Goal: Information Seeking & Learning: Learn about a topic

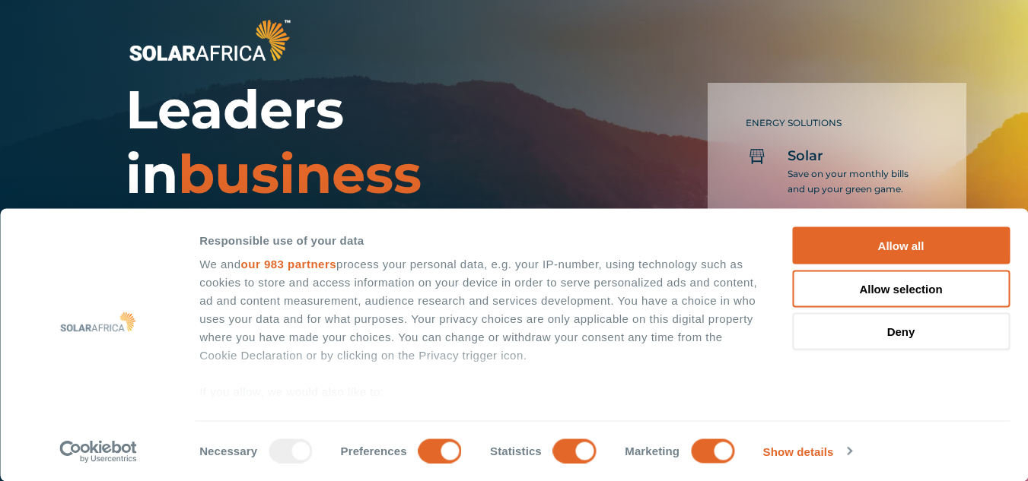
click at [542, 94] on h1 "Leaders in business energy solutions" at bounding box center [365, 175] width 478 height 194
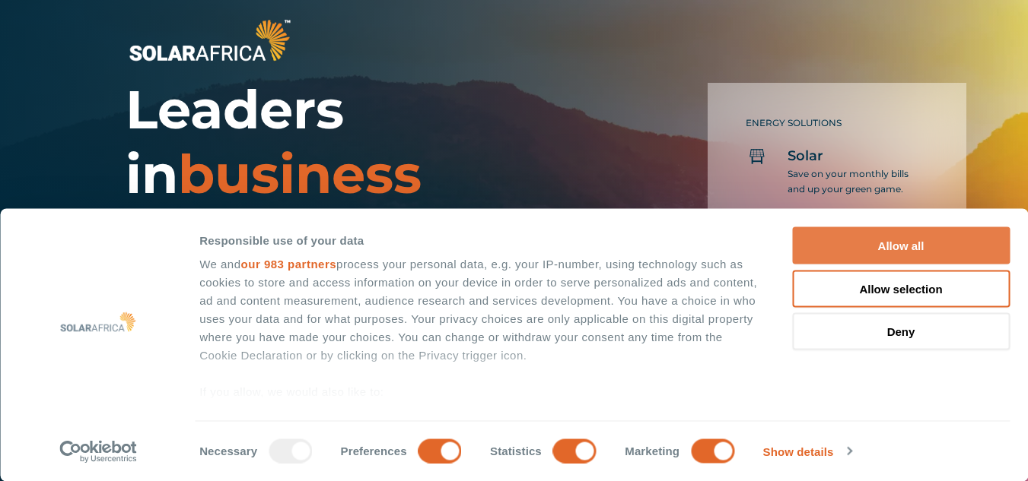
click at [912, 233] on button "Allow all" at bounding box center [901, 245] width 218 height 37
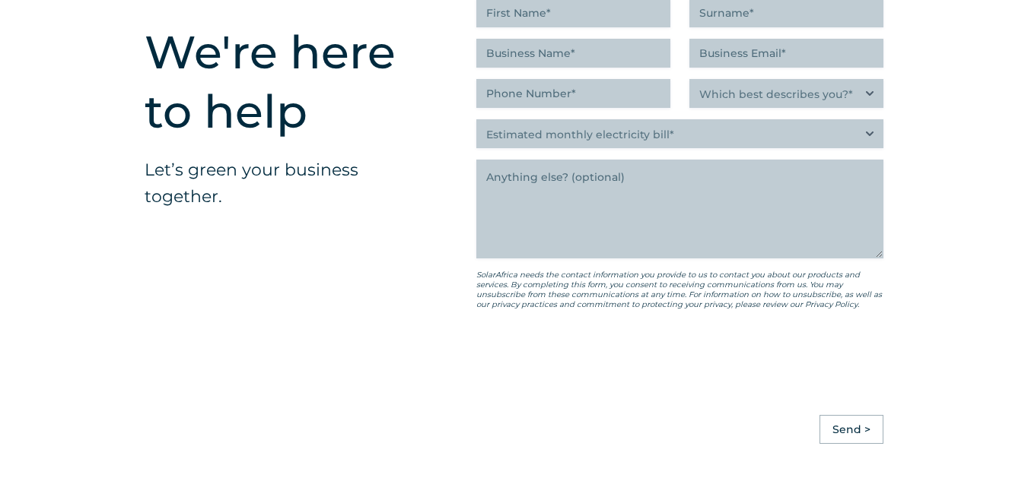
scroll to position [4396, 0]
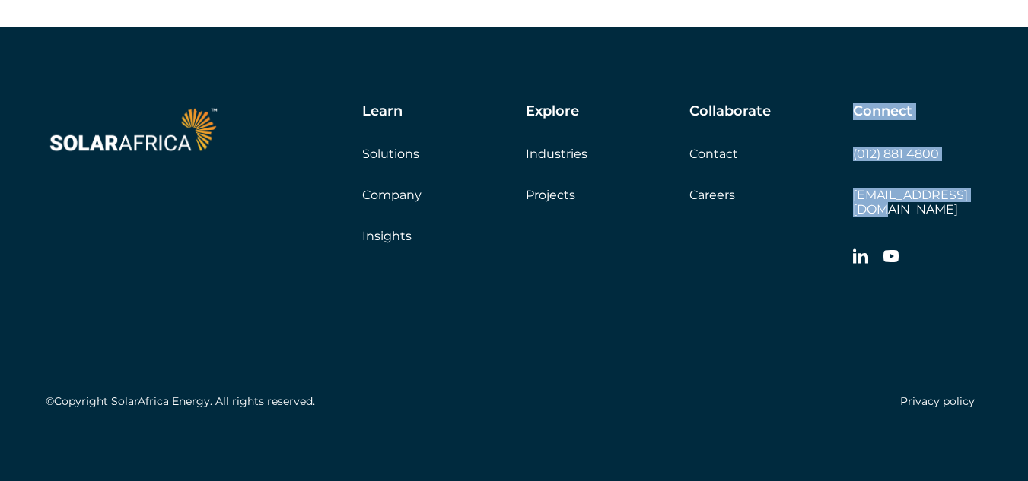
drag, startPoint x: 831, startPoint y: 209, endPoint x: 971, endPoint y: 202, distance: 140.9
click at [971, 202] on div "Learn Solutions Company Insights Explore Industries Projects Collaborate Contac…" at bounding box center [622, 188] width 720 height 170
click at [825, 226] on div "Learn Solutions Company Insights Explore Industries Projects Collaborate Contac…" at bounding box center [622, 188] width 720 height 170
drag, startPoint x: 997, startPoint y: 191, endPoint x: 853, endPoint y: 192, distance: 143.8
click at [853, 192] on div "Learn Solutions Company Insights Explore Industries Projects Collaborate Contac…" at bounding box center [514, 259] width 1028 height 465
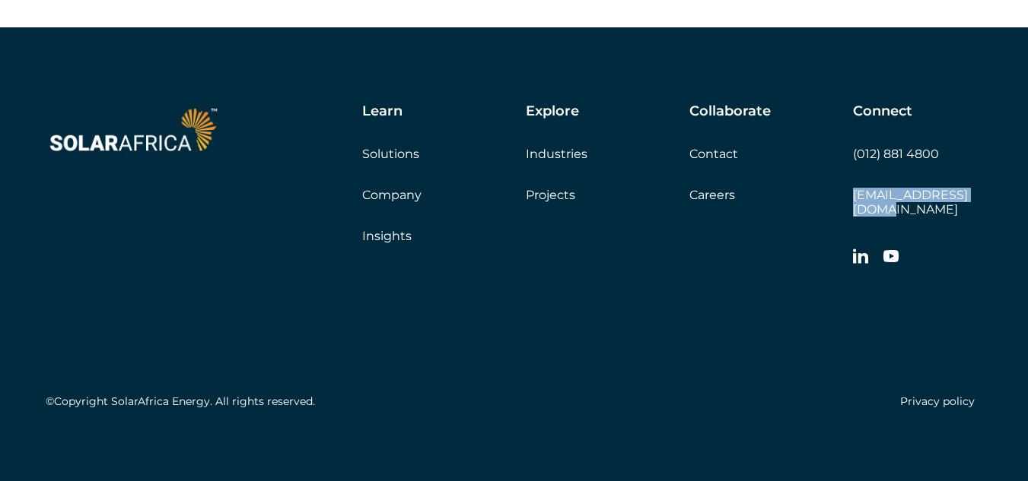
copy link "[EMAIL_ADDRESS][DOMAIN_NAME]"
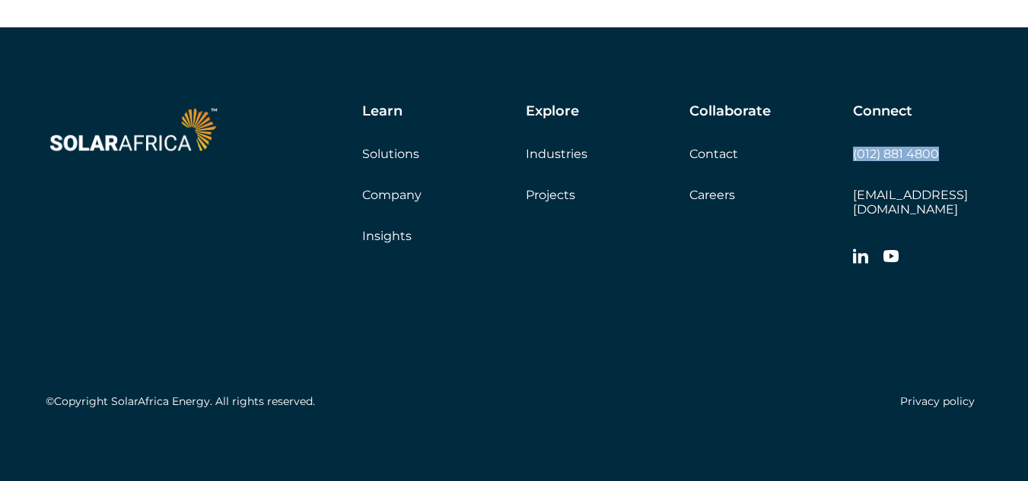
drag, startPoint x: 958, startPoint y: 159, endPoint x: 854, endPoint y: 160, distance: 104.2
click at [854, 160] on div "Connect (012) 881 4800 info@solarafrica.com" at bounding box center [917, 188] width 129 height 170
copy link "(012) 881 4800"
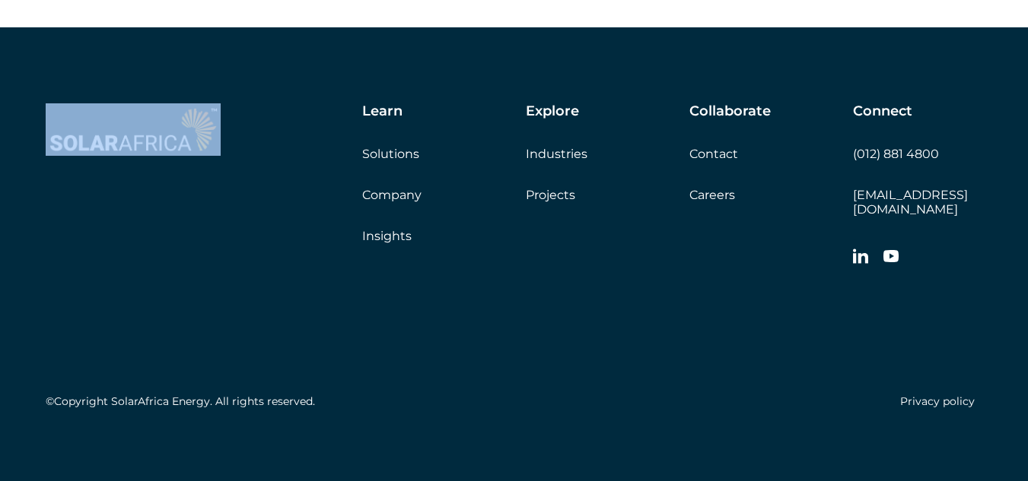
drag, startPoint x: 37, startPoint y: 148, endPoint x: 180, endPoint y: 143, distance: 143.1
click at [180, 143] on div "Learn Solutions Company Insights Explore Industries Projects Collaborate Contac…" at bounding box center [514, 259] width 1028 height 465
copy link
click at [712, 193] on link "Careers" at bounding box center [712, 195] width 46 height 14
click at [707, 201] on link "Careers" at bounding box center [712, 195] width 46 height 14
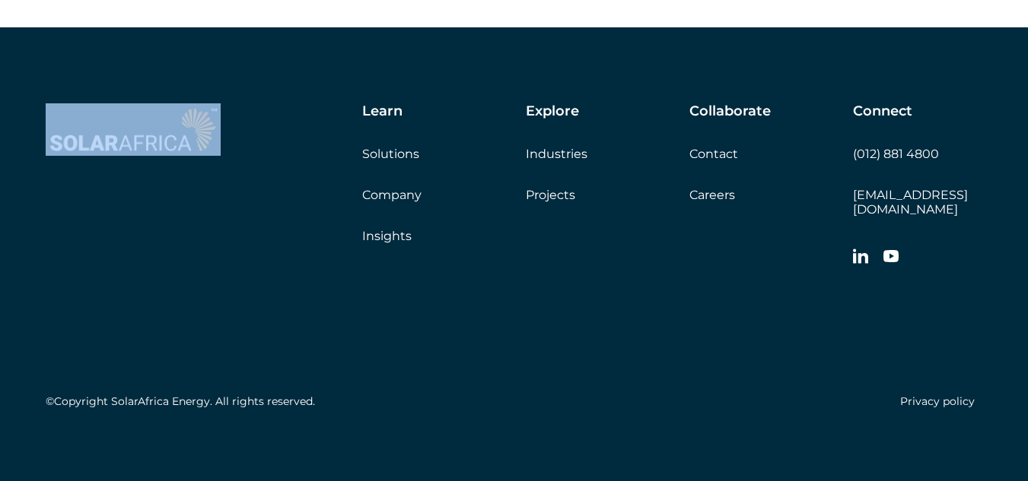
click at [707, 201] on link "Careers" at bounding box center [712, 195] width 46 height 14
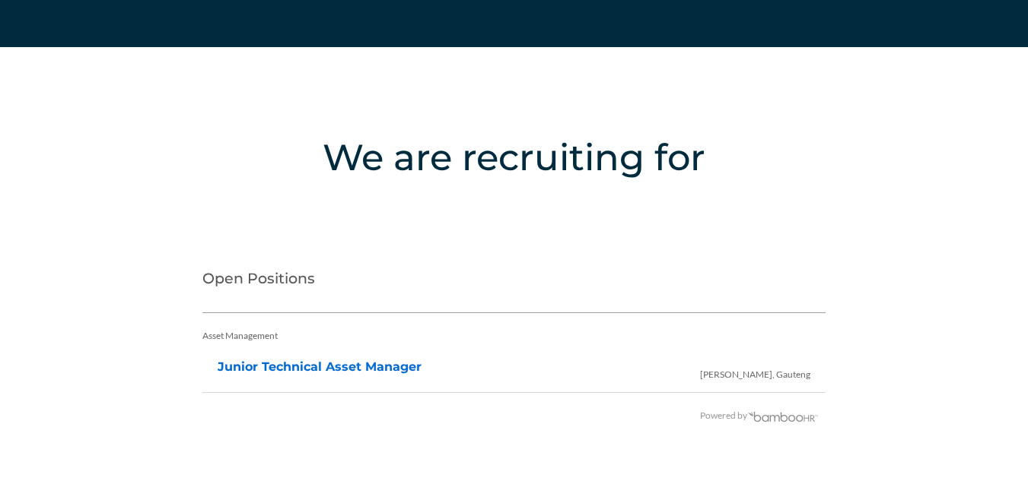
scroll to position [2997, 0]
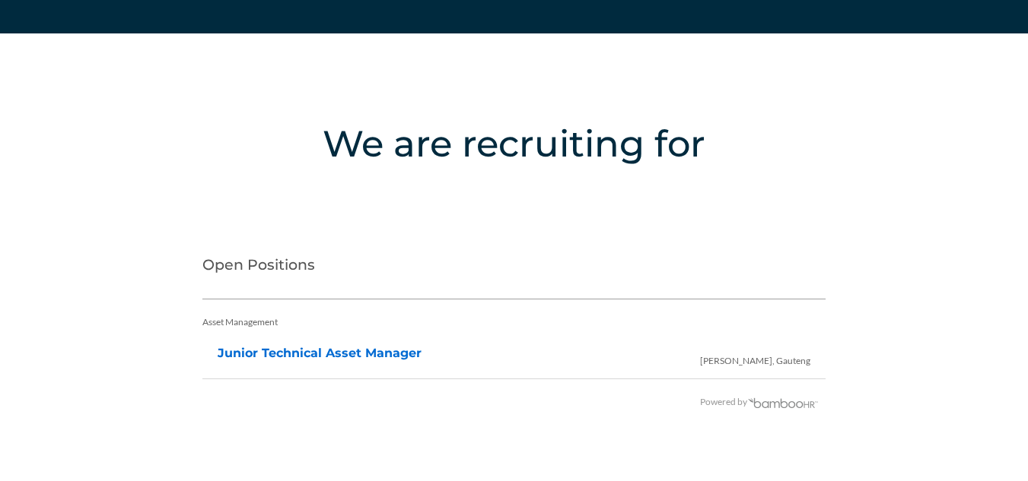
click at [286, 269] on h2 "Open Positions" at bounding box center [514, 269] width 624 height 61
click at [243, 277] on h2 "Open Positions" at bounding box center [514, 269] width 624 height 61
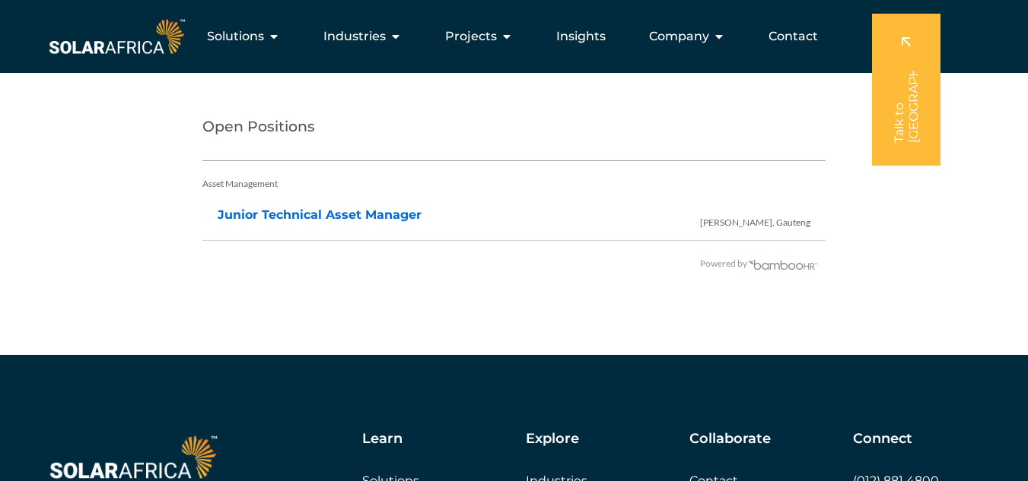
scroll to position [3128, 0]
